Goal: Navigation & Orientation: Find specific page/section

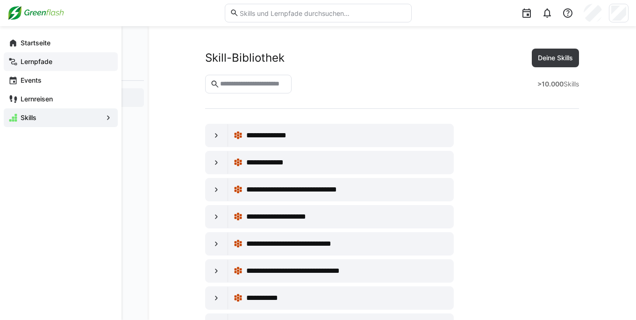
scroll to position [1014, 0]
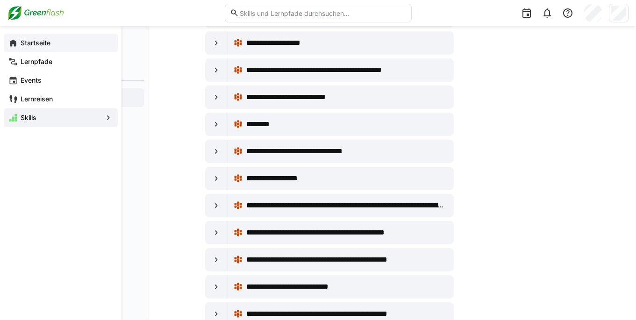
click at [17, 43] on eds-icon at bounding box center [12, 42] width 9 height 9
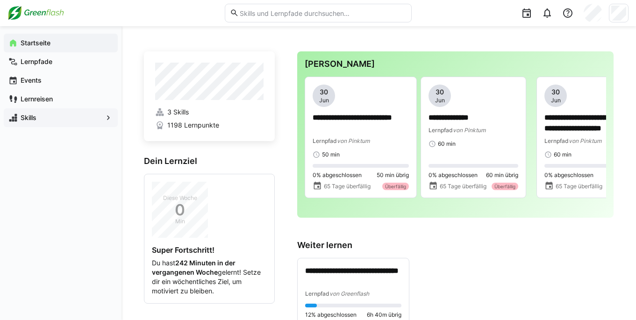
click at [44, 118] on span "Skills" at bounding box center [60, 117] width 83 height 9
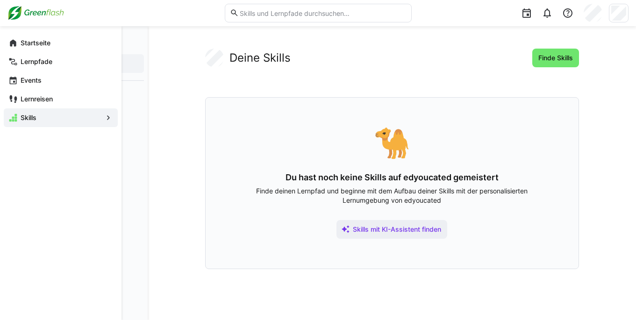
click at [46, 118] on span "Skills" at bounding box center [60, 117] width 83 height 9
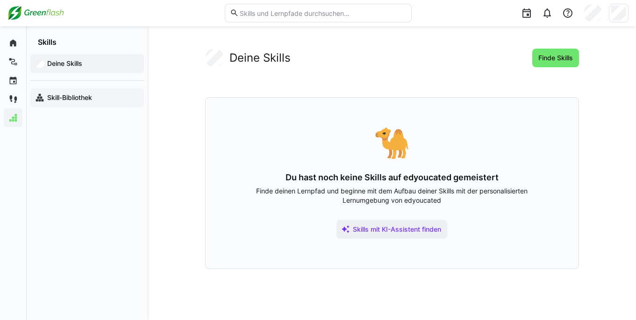
click at [0, 0] on app-navigation-label "Skill-Bibliothek" at bounding box center [0, 0] width 0 height 0
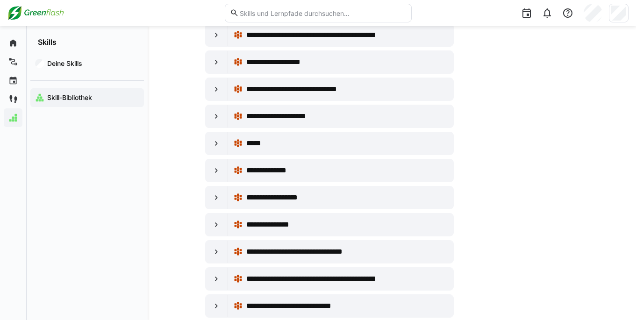
scroll to position [1536, 0]
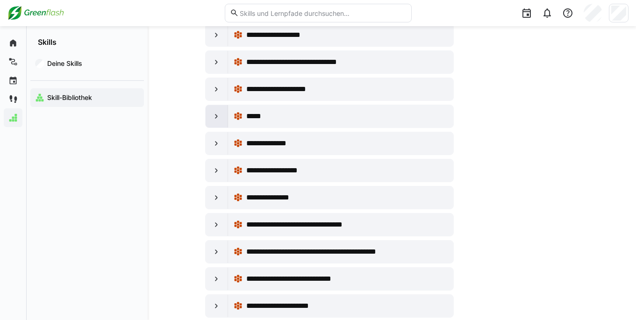
click at [216, 115] on eds-icon at bounding box center [216, 116] width 9 height 9
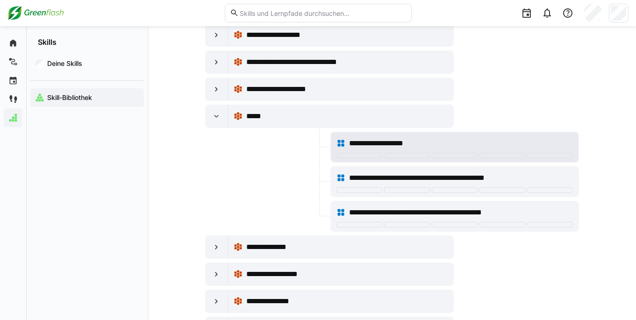
click at [404, 140] on span "**********" at bounding box center [386, 143] width 74 height 11
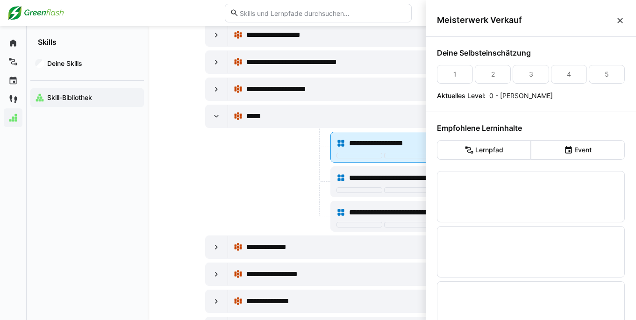
scroll to position [0, 0]
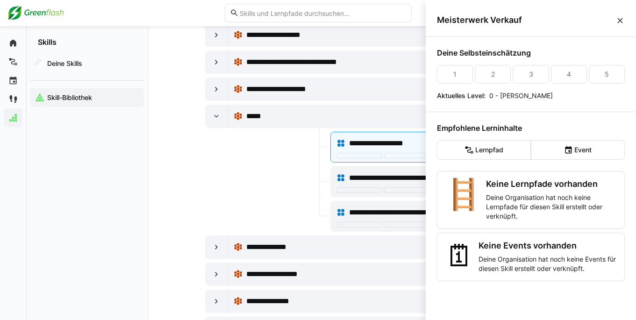
click at [238, 167] on div at bounding box center [266, 181] width 123 height 31
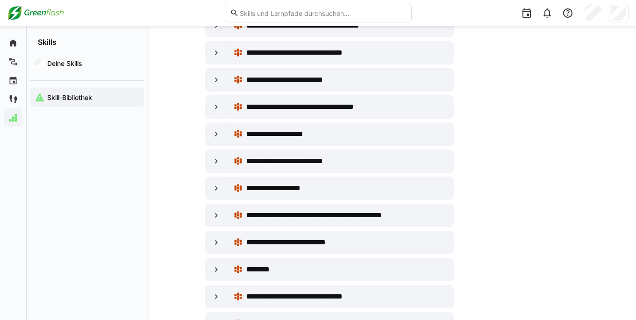
scroll to position [624, 0]
